Goal: Transaction & Acquisition: Download file/media

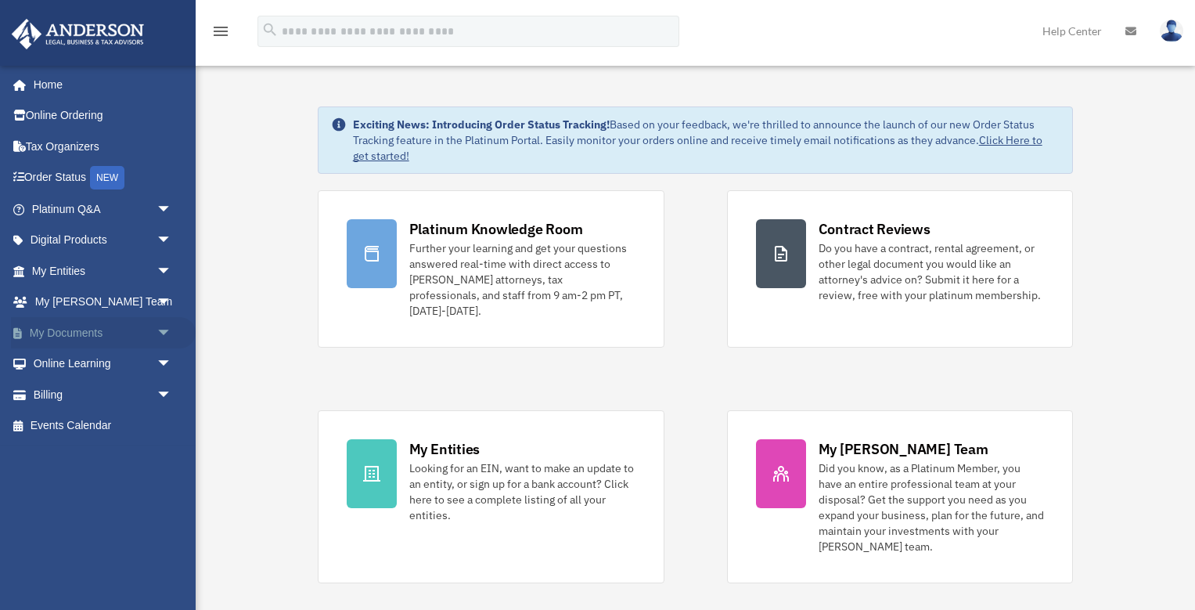
click at [164, 333] on span "arrow_drop_down" at bounding box center [172, 333] width 31 height 32
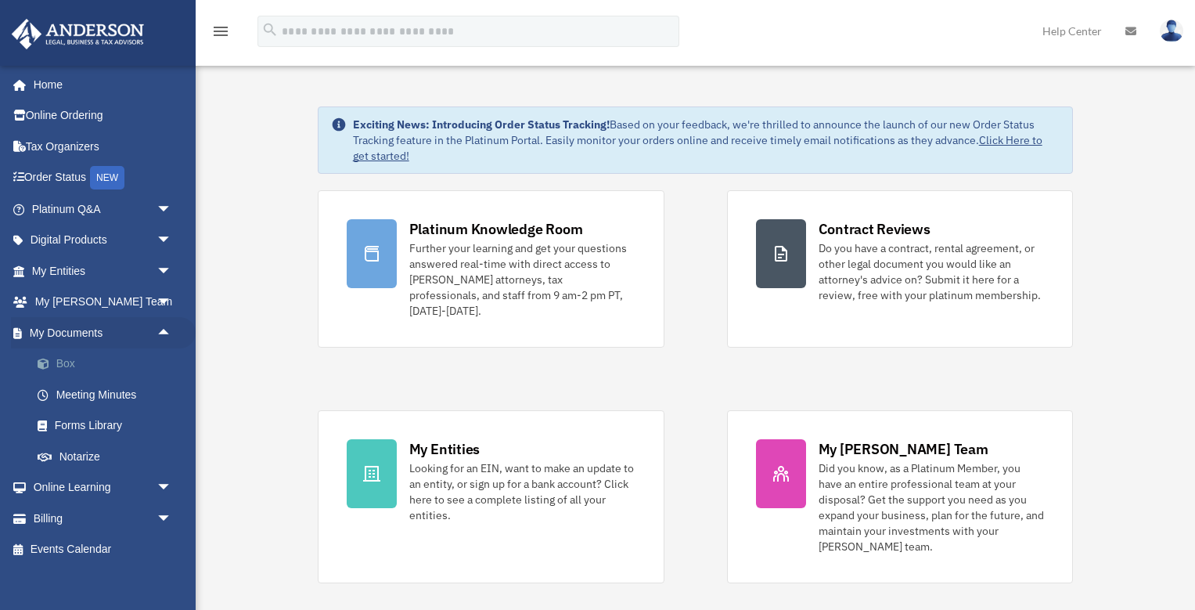
click at [64, 360] on link "Box" at bounding box center [109, 363] width 174 height 31
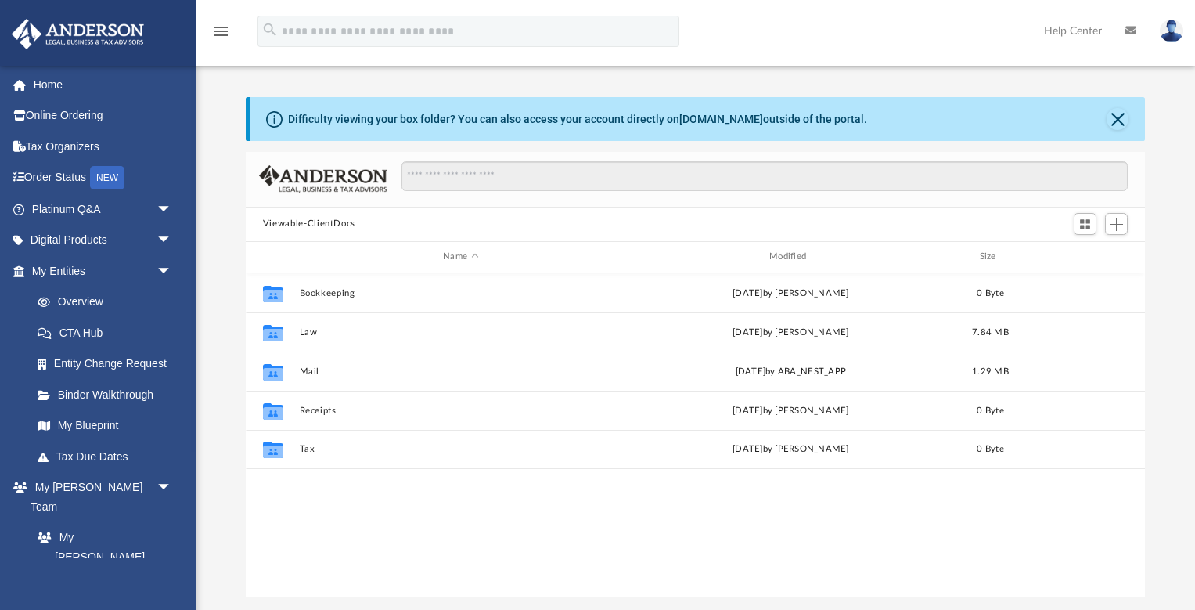
scroll to position [356, 900]
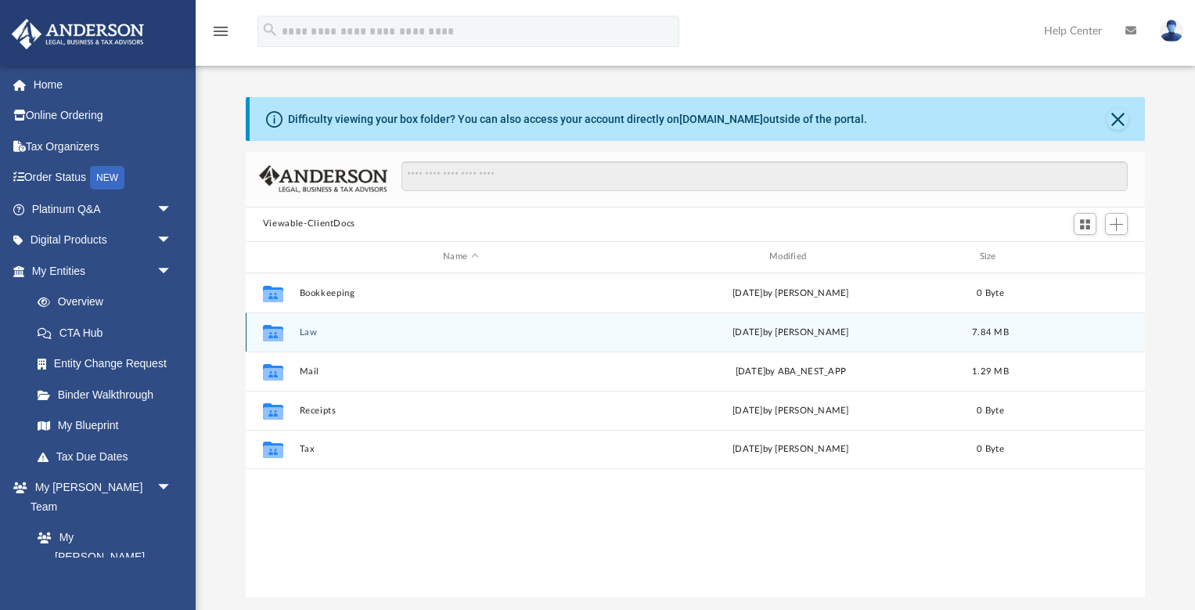
click at [307, 334] on button "Law" at bounding box center [460, 332] width 323 height 10
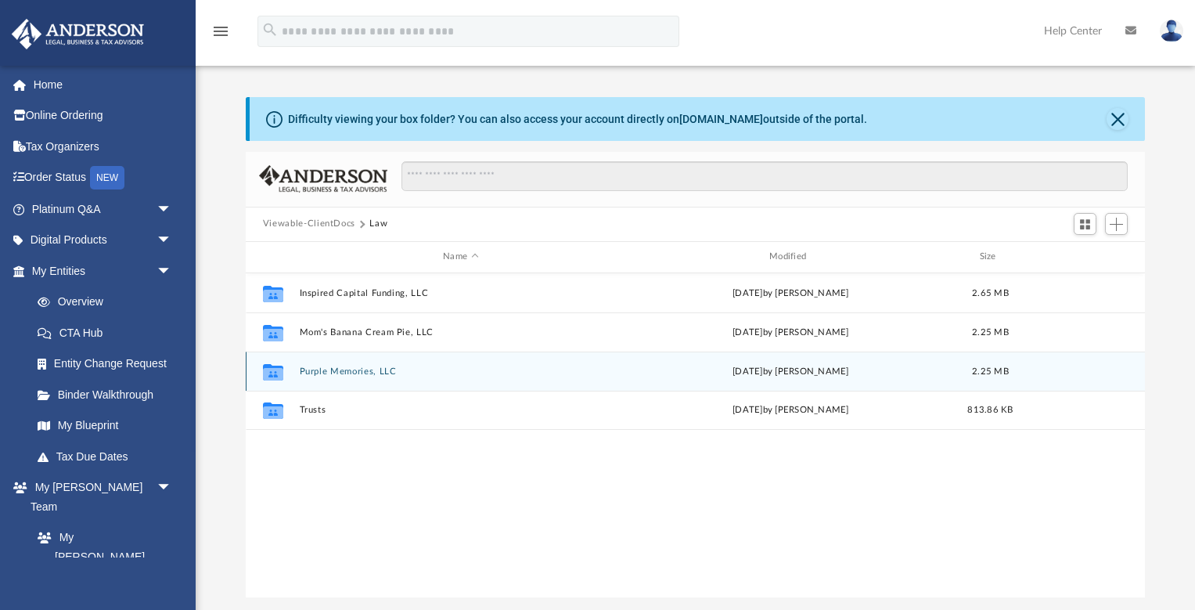
click at [329, 374] on button "Purple Memories, LLC" at bounding box center [460, 371] width 323 height 10
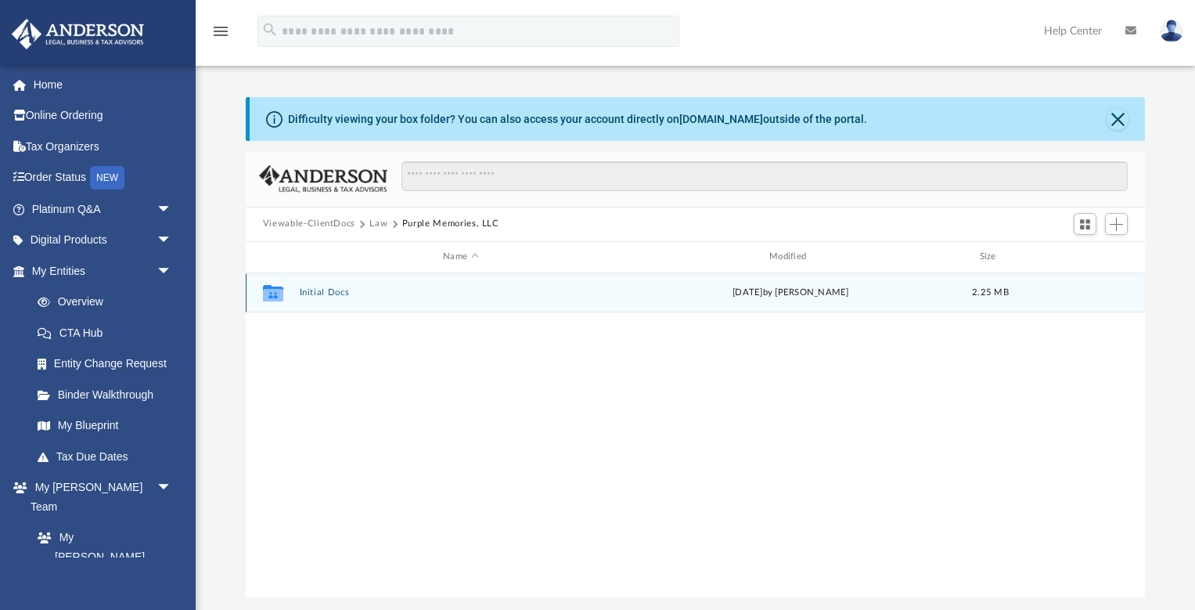
click at [326, 292] on button "Initial Docs" at bounding box center [460, 292] width 323 height 10
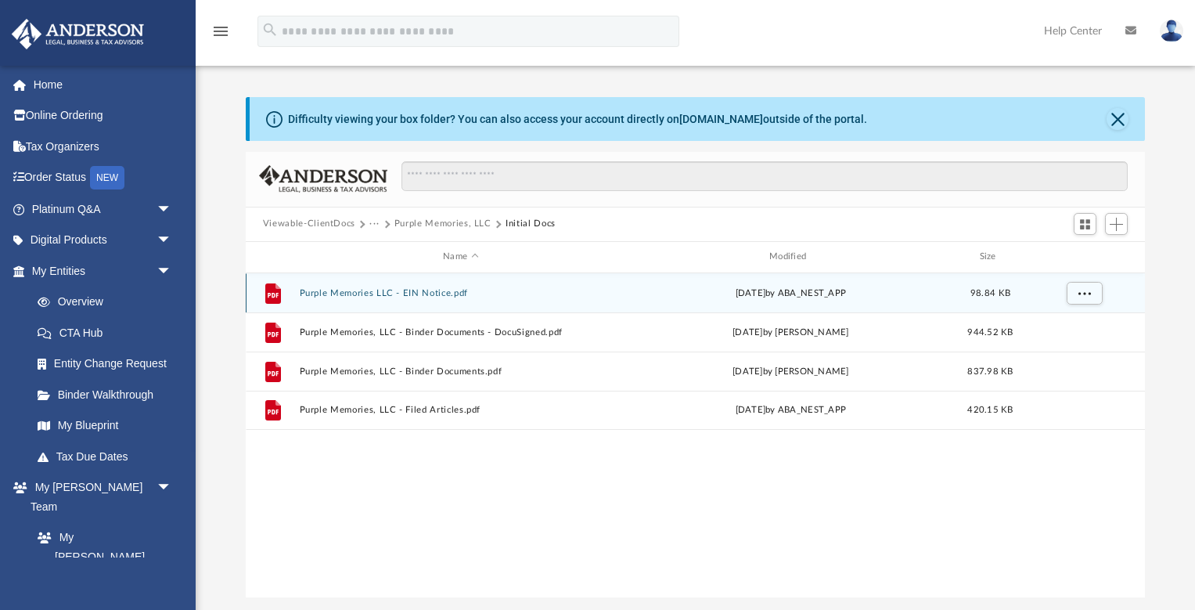
click at [394, 293] on button "Purple Memories LLC - EIN Notice.pdf" at bounding box center [460, 293] width 323 height 10
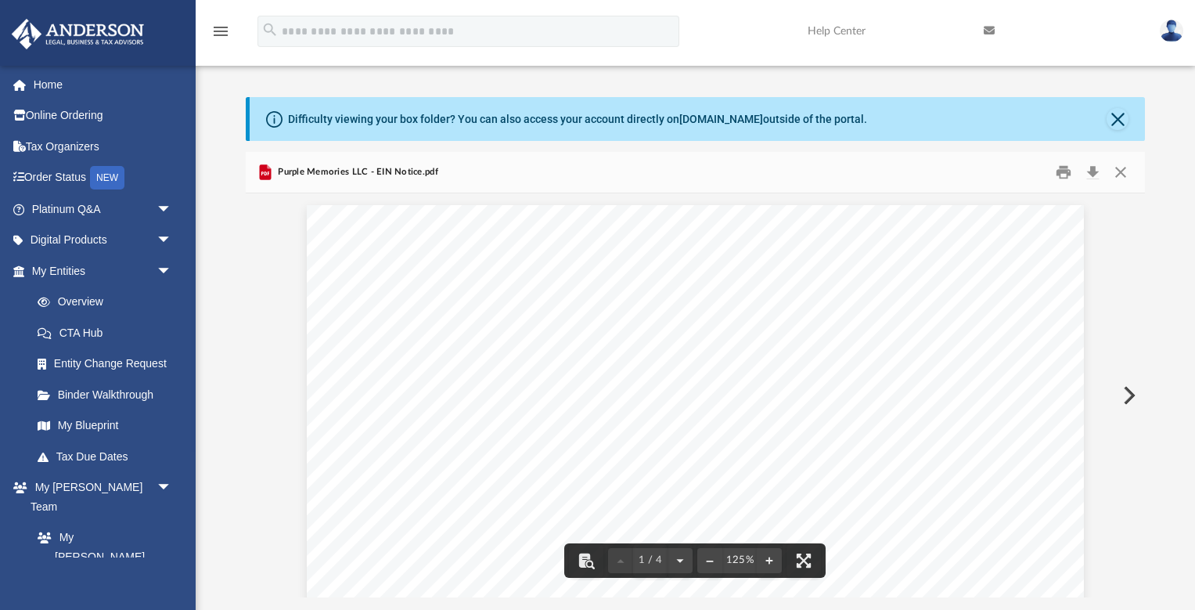
scroll to position [0, 0]
click at [1095, 169] on button "Download" at bounding box center [1093, 172] width 28 height 24
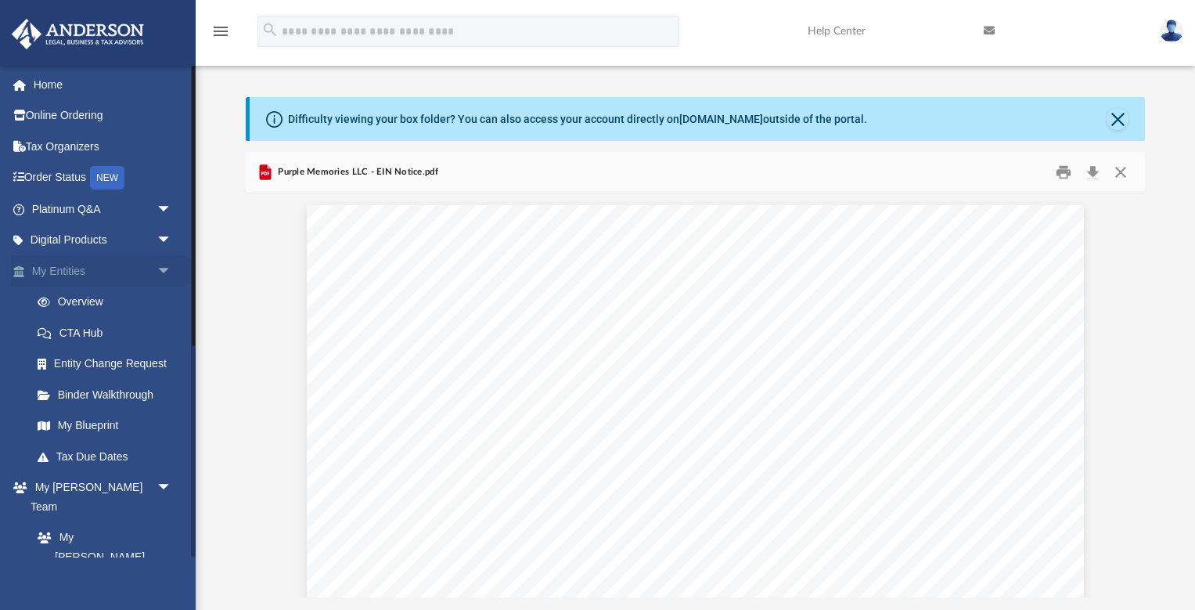
click at [165, 269] on span "arrow_drop_down" at bounding box center [172, 271] width 31 height 32
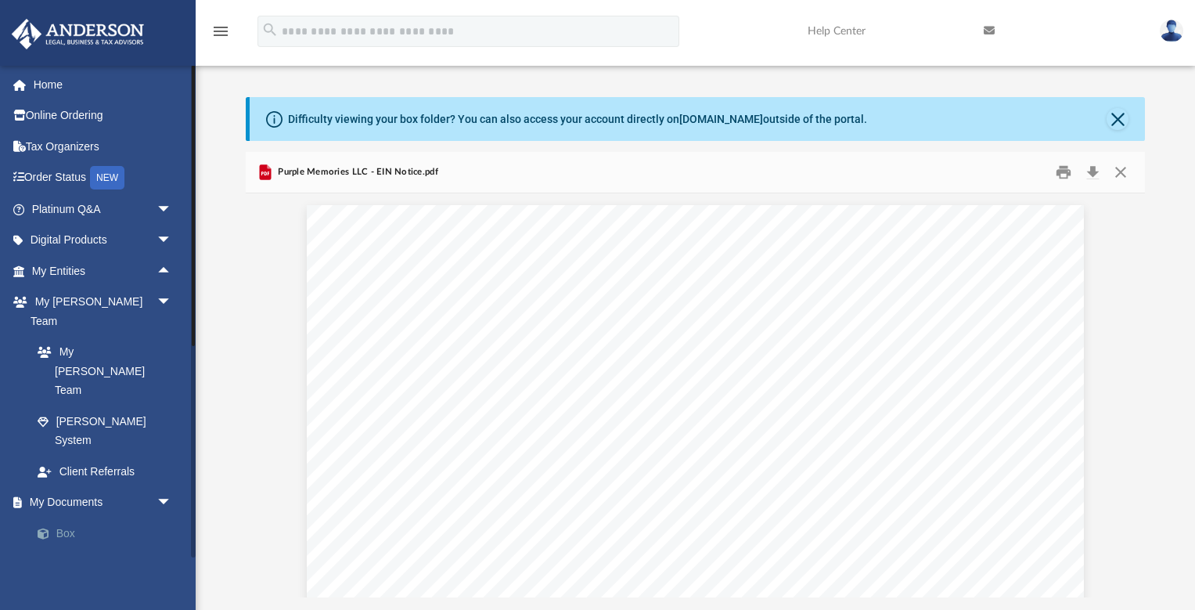
click at [62, 517] on link "Box" at bounding box center [109, 532] width 174 height 31
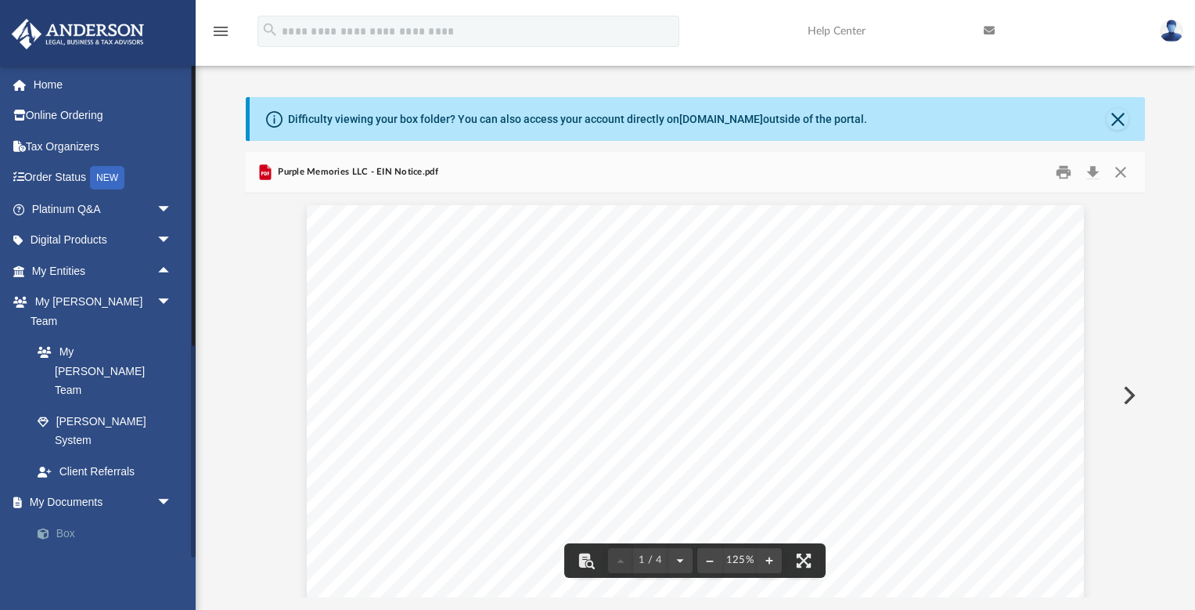
click at [66, 517] on link "Box" at bounding box center [109, 532] width 174 height 31
click at [1119, 172] on button "Close" at bounding box center [1121, 172] width 28 height 24
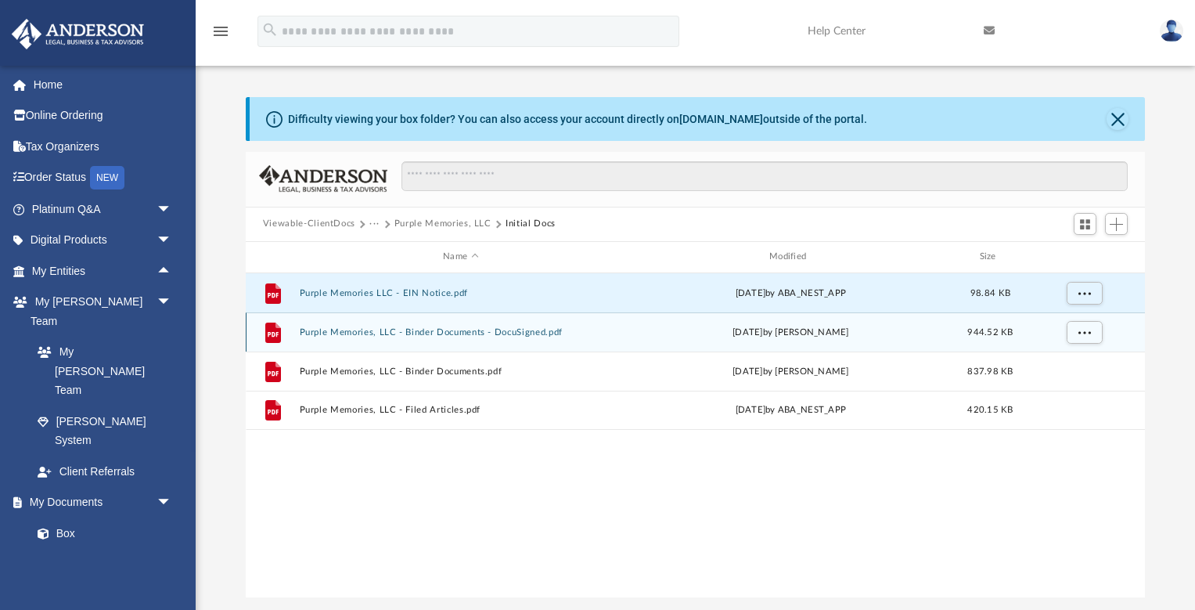
click at [503, 336] on button "Purple Memories, LLC - Binder Documents - DocuSigned.pdf" at bounding box center [460, 332] width 323 height 10
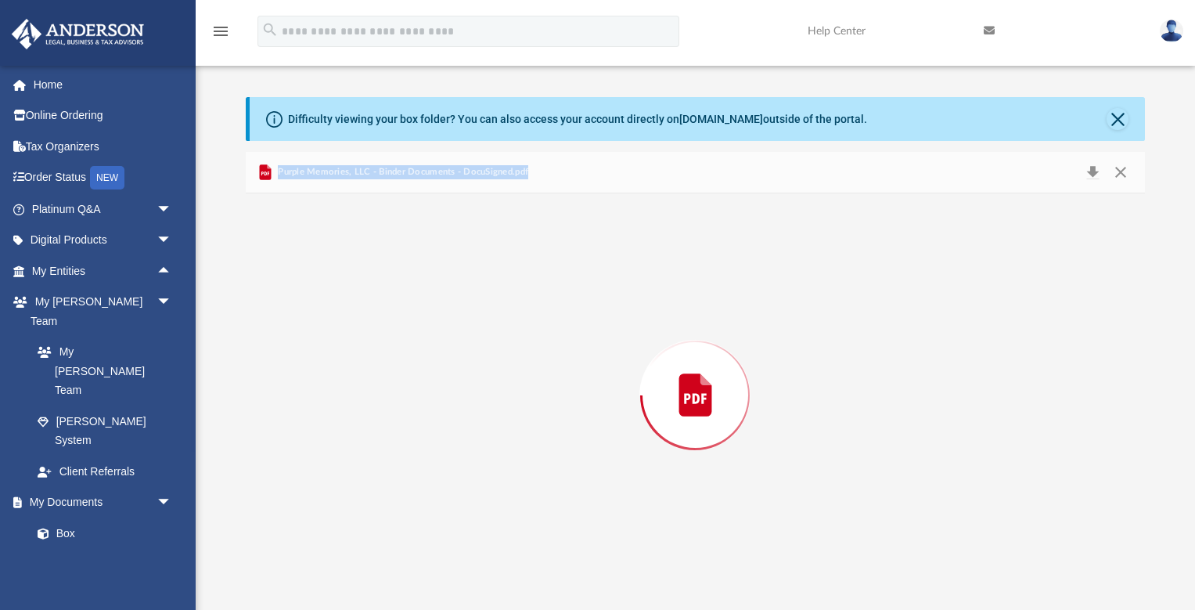
click at [503, 336] on div "Preview" at bounding box center [695, 395] width 899 height 404
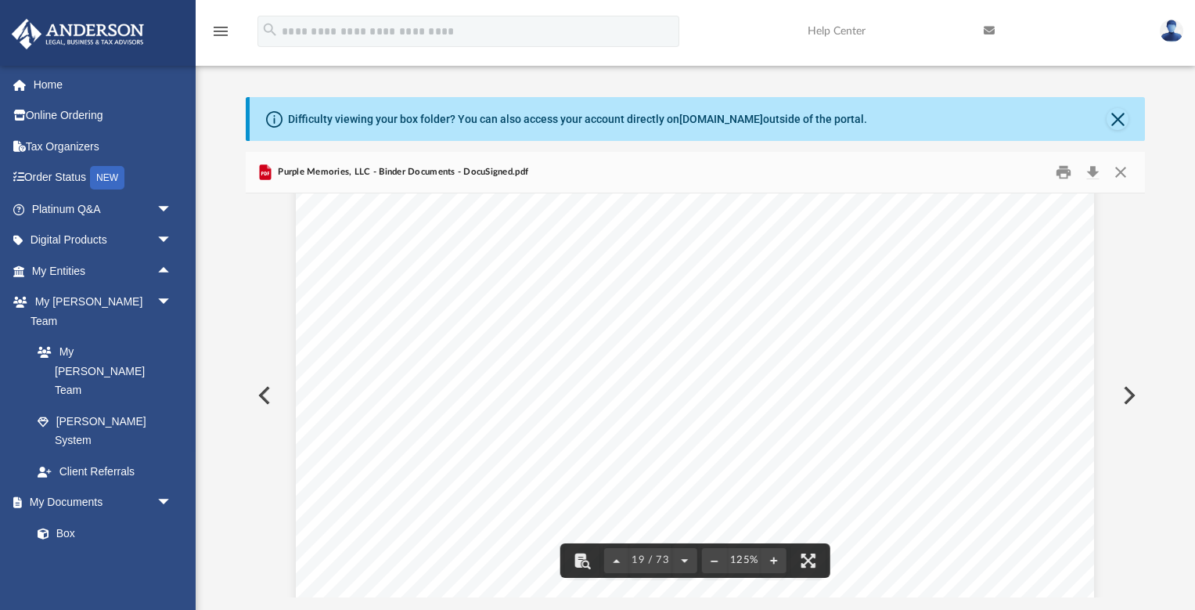
scroll to position [19268, 0]
click at [1097, 168] on button "Download" at bounding box center [1093, 172] width 28 height 24
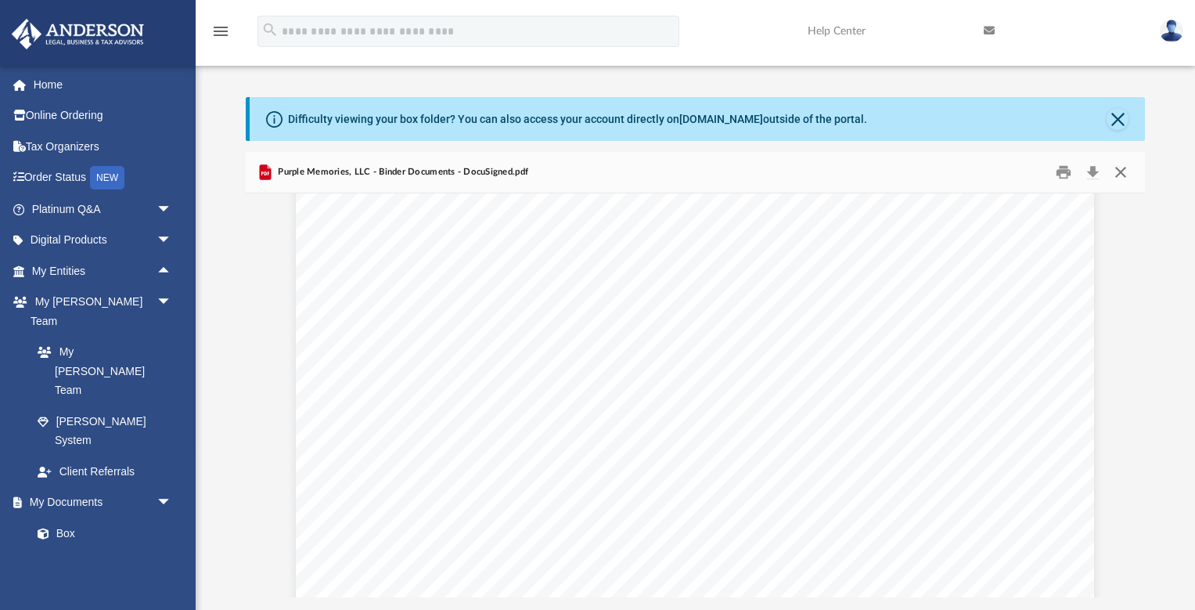
click at [1119, 171] on button "Close" at bounding box center [1121, 172] width 28 height 24
